Goal: Task Accomplishment & Management: Complete application form

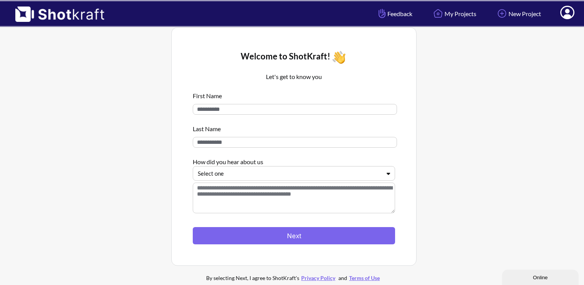
click at [277, 105] on input at bounding box center [295, 109] width 204 height 11
type input "******"
click at [285, 147] on input at bounding box center [295, 142] width 204 height 11
type input "********"
click at [285, 173] on div at bounding box center [289, 173] width 183 height 9
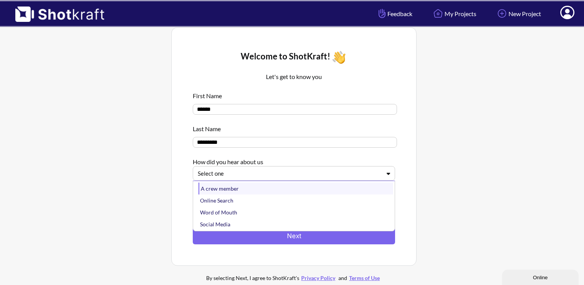
click at [247, 191] on div "A crew member" at bounding box center [296, 188] width 195 height 12
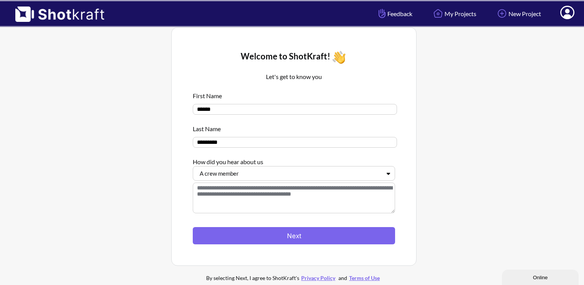
click at [256, 172] on div at bounding box center [289, 173] width 183 height 9
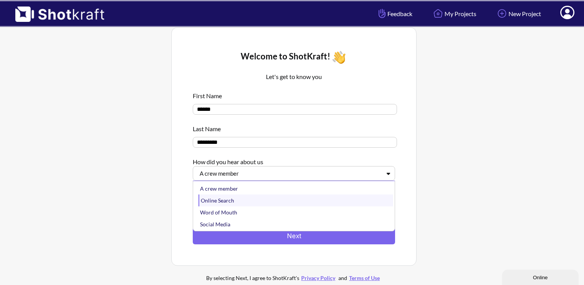
click at [233, 197] on div "Online Search" at bounding box center [296, 200] width 195 height 12
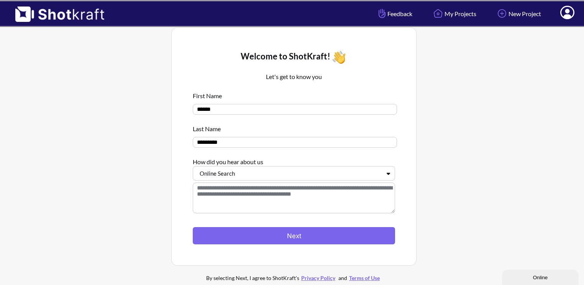
click at [260, 202] on textarea at bounding box center [294, 197] width 202 height 31
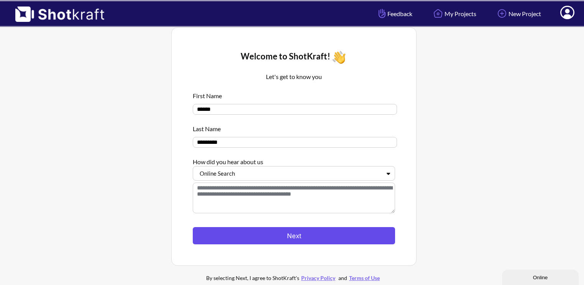
click at [264, 240] on button "Next" at bounding box center [294, 235] width 202 height 17
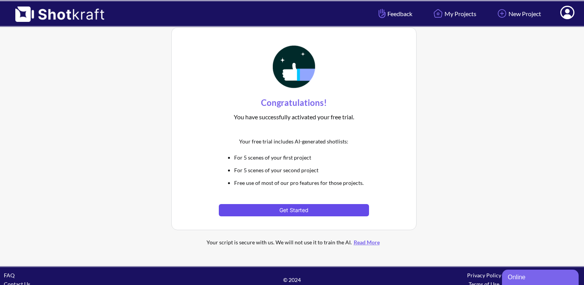
click at [303, 209] on button "Get Started" at bounding box center [294, 210] width 150 height 12
